Goal: Find specific page/section: Find specific page/section

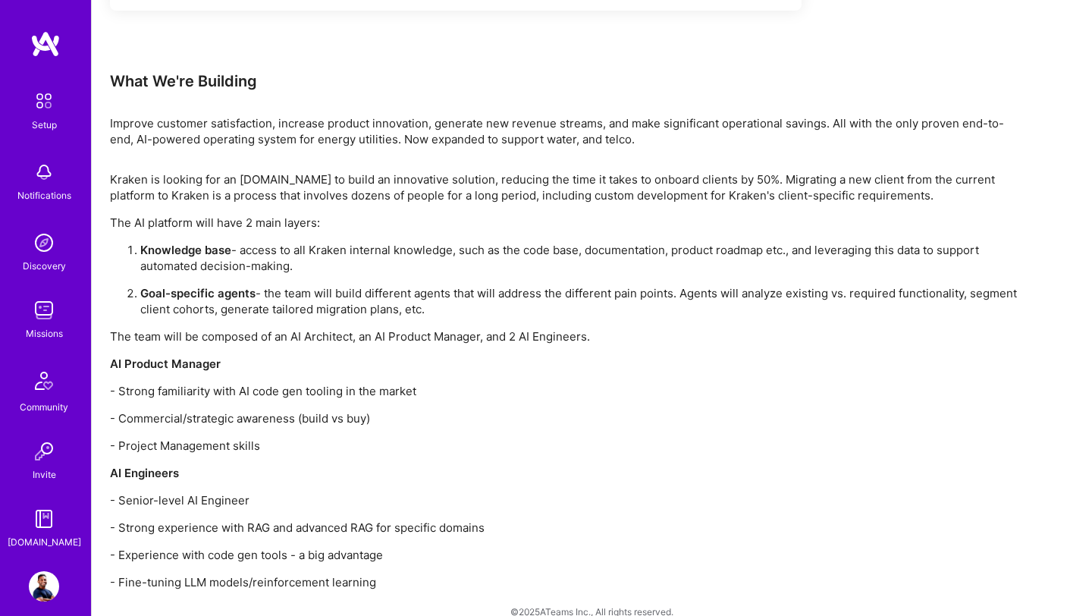
scroll to position [1490, 0]
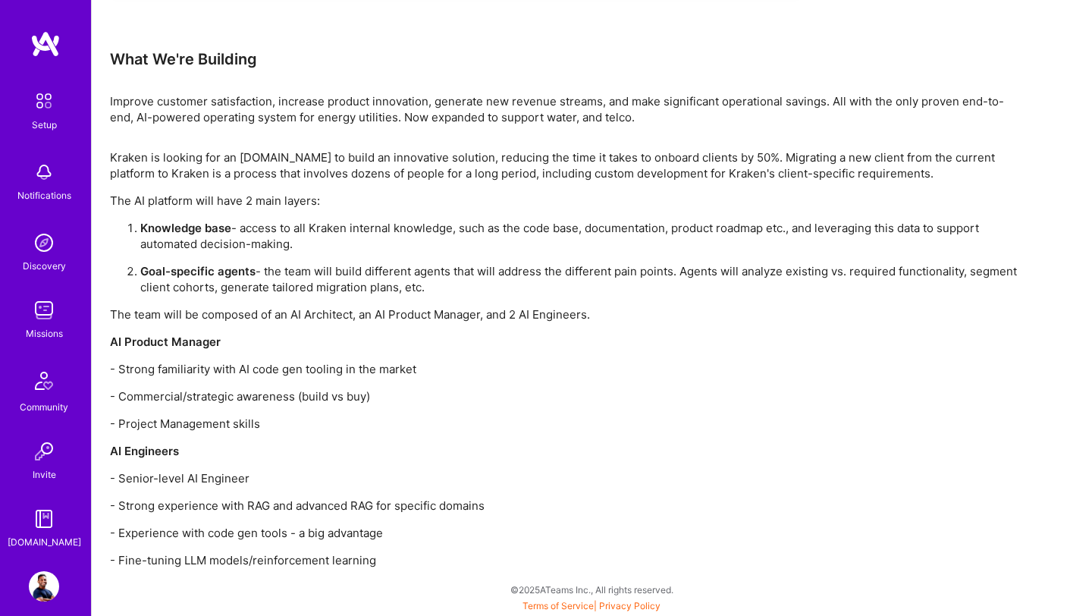
click at [49, 318] on img at bounding box center [44, 310] width 30 height 30
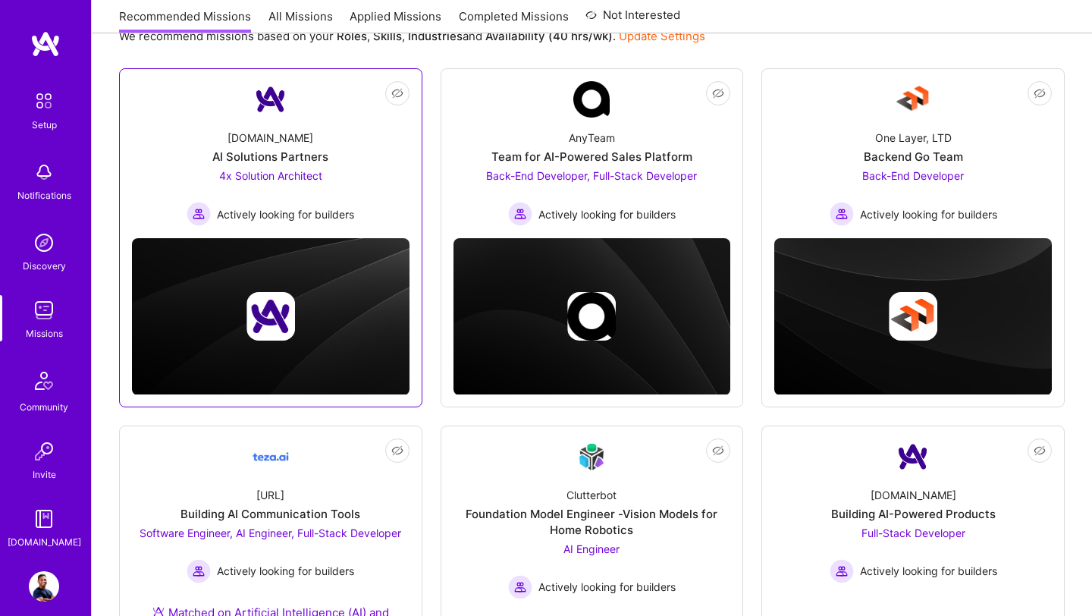
scroll to position [30, 0]
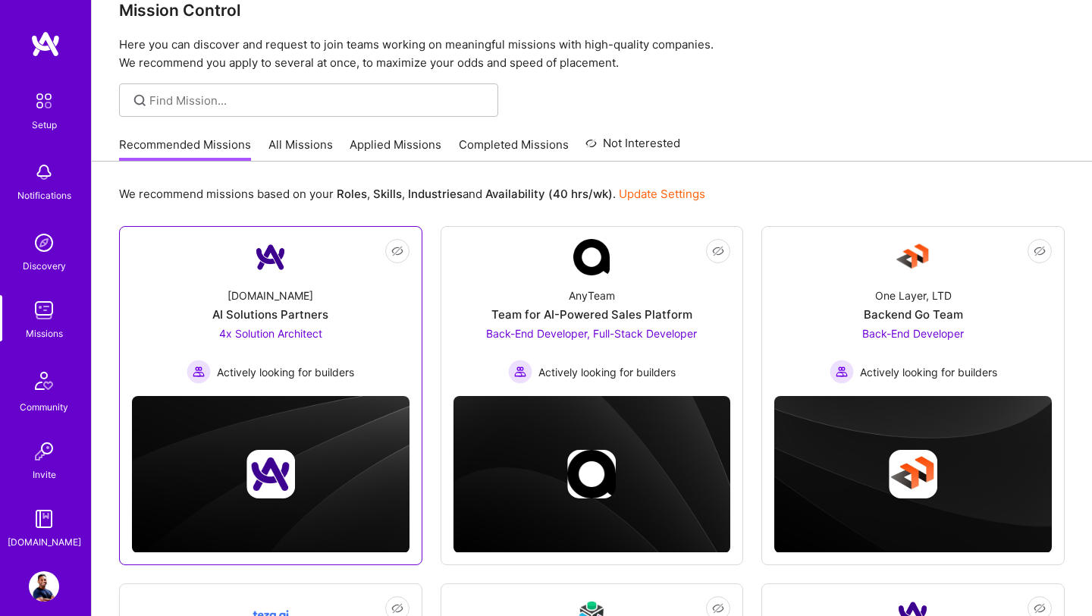
click at [300, 320] on div "AI Solutions Partners" at bounding box center [270, 314] width 116 height 16
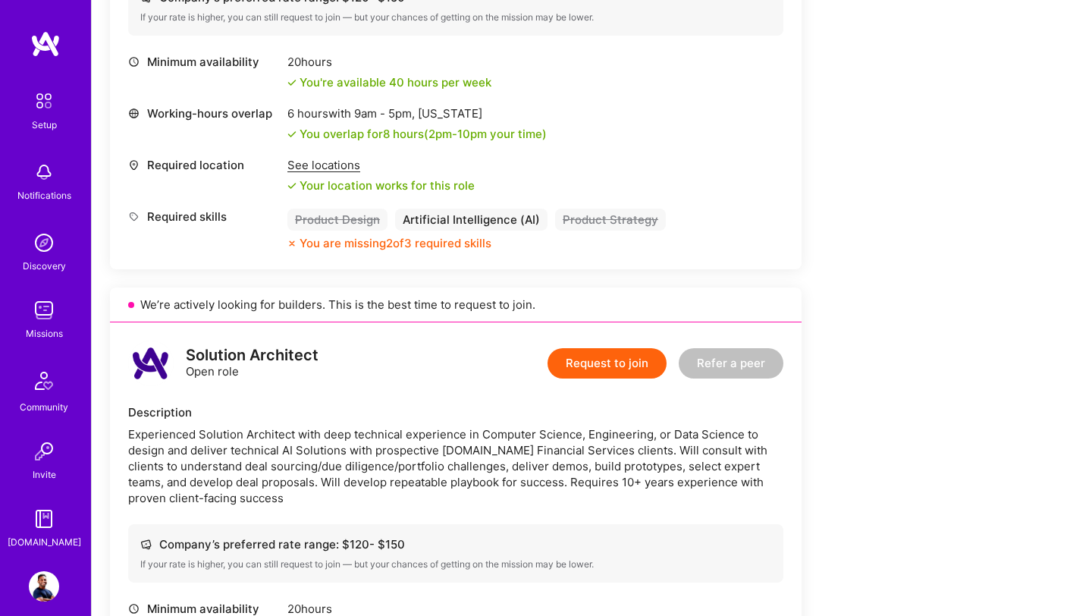
scroll to position [1219, 0]
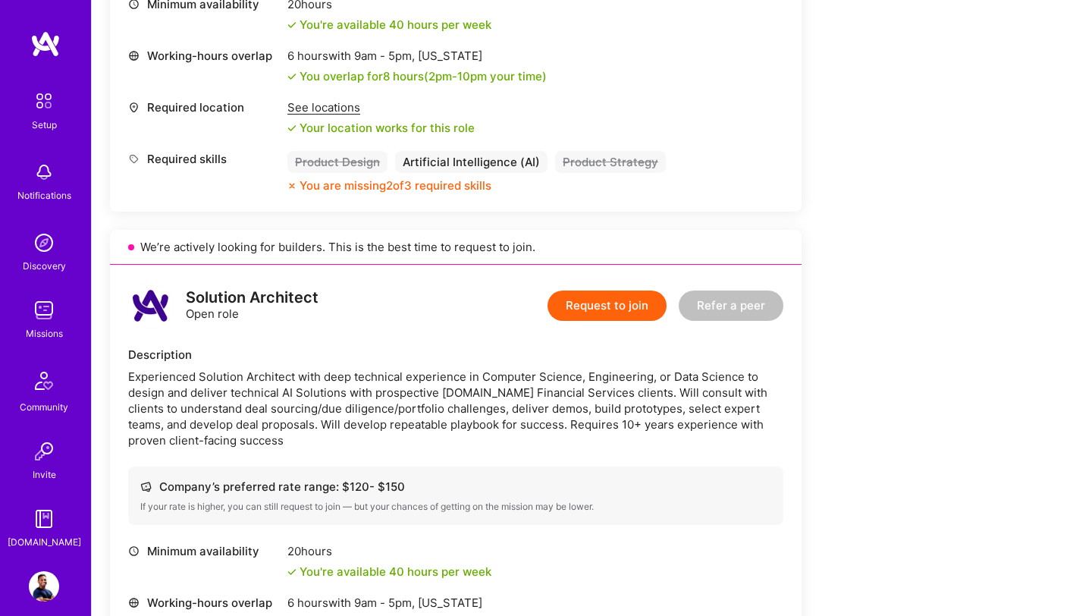
click at [328, 110] on div "See locations" at bounding box center [380, 107] width 187 height 16
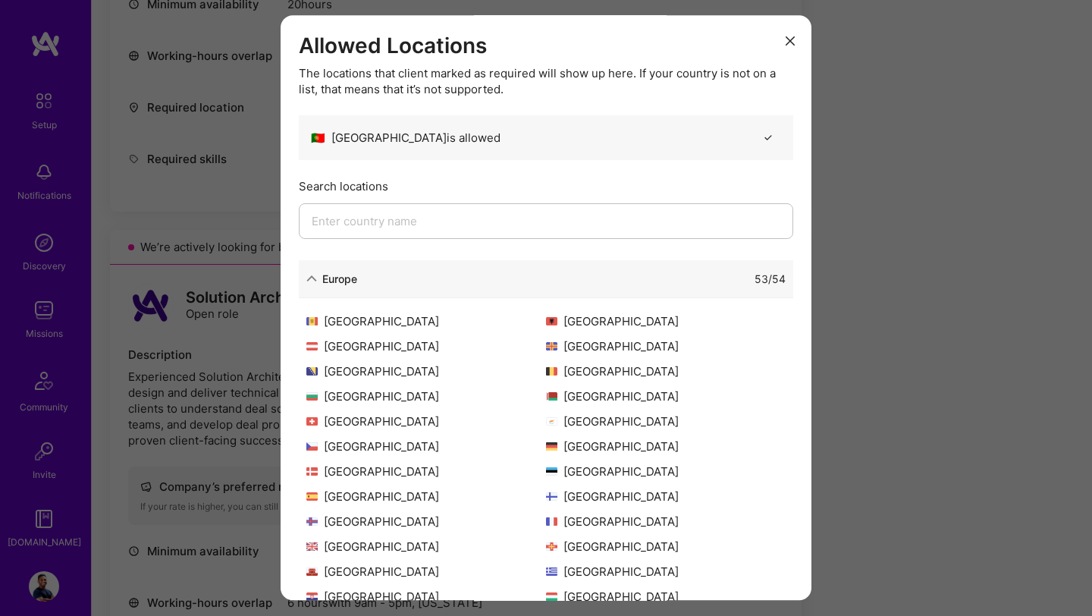
click at [354, 227] on input "modal" at bounding box center [546, 221] width 494 height 36
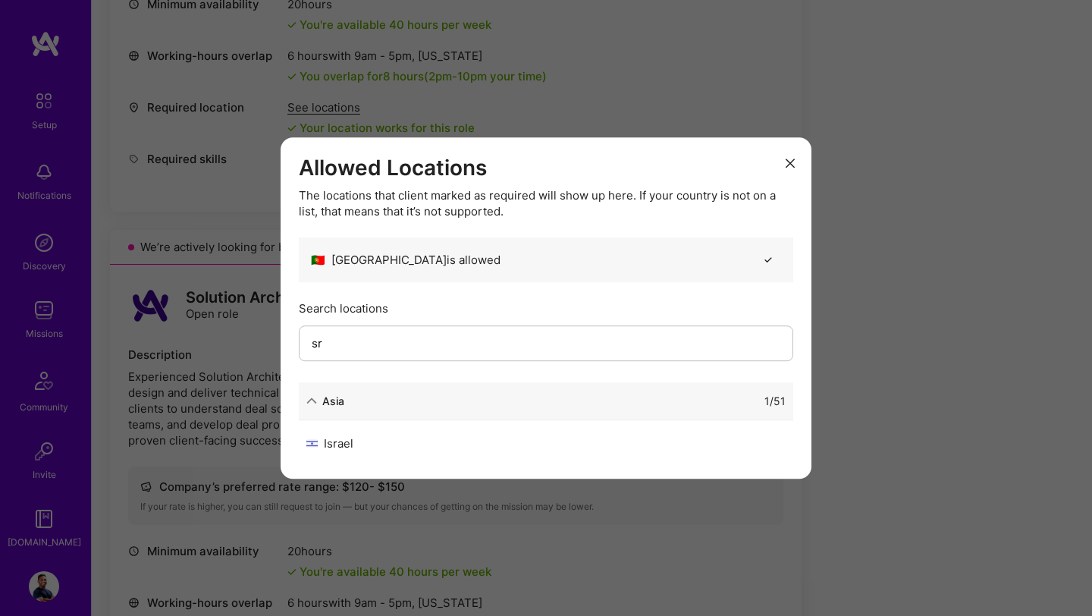
type input "s"
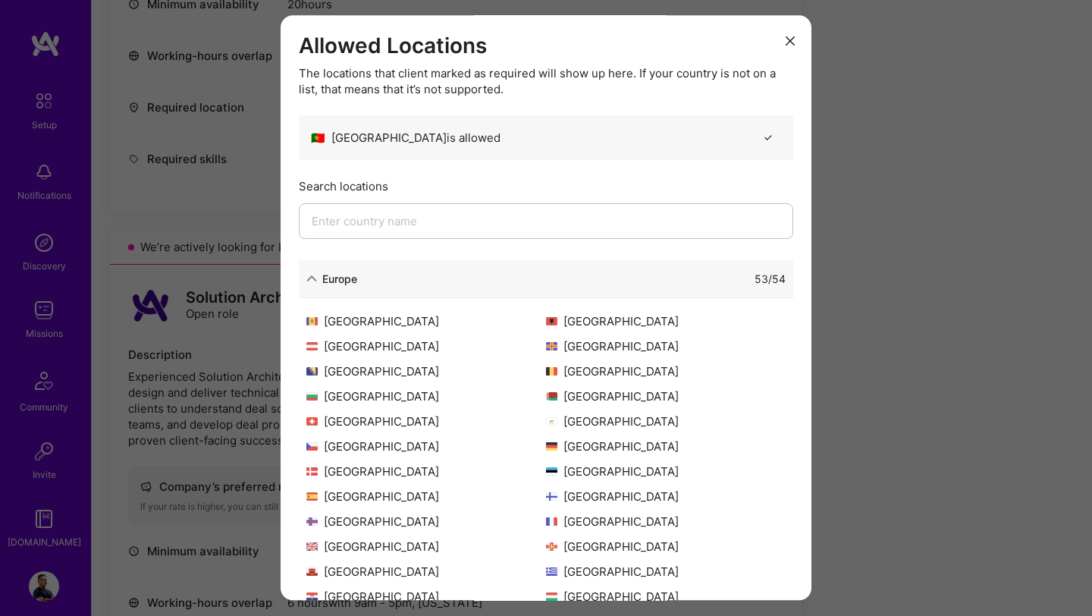
click at [787, 47] on button "modal" at bounding box center [790, 39] width 18 height 25
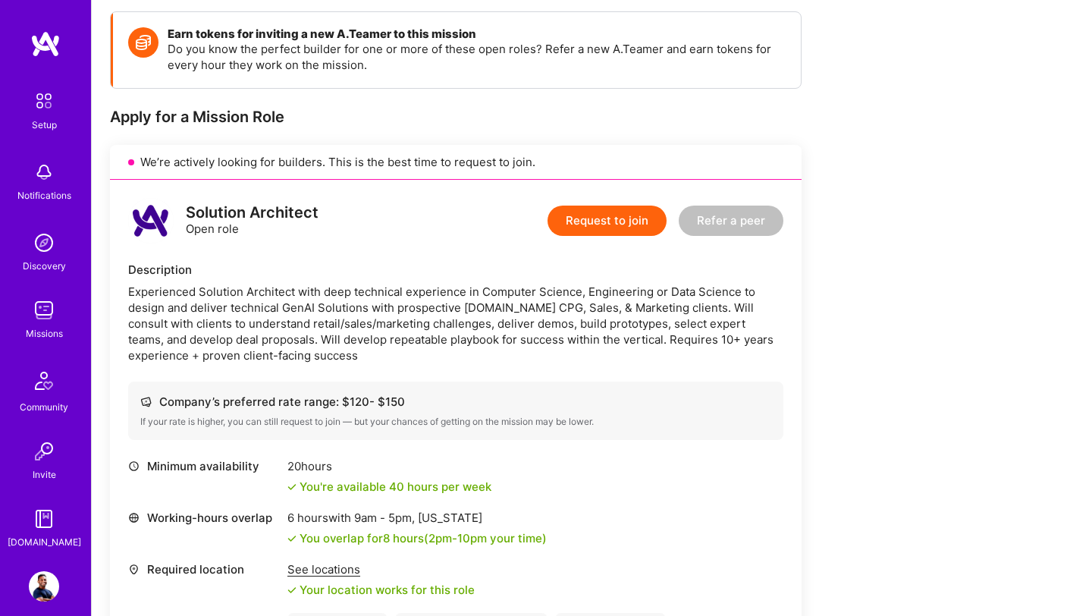
scroll to position [0, 0]
